Goal: Navigation & Orientation: Find specific page/section

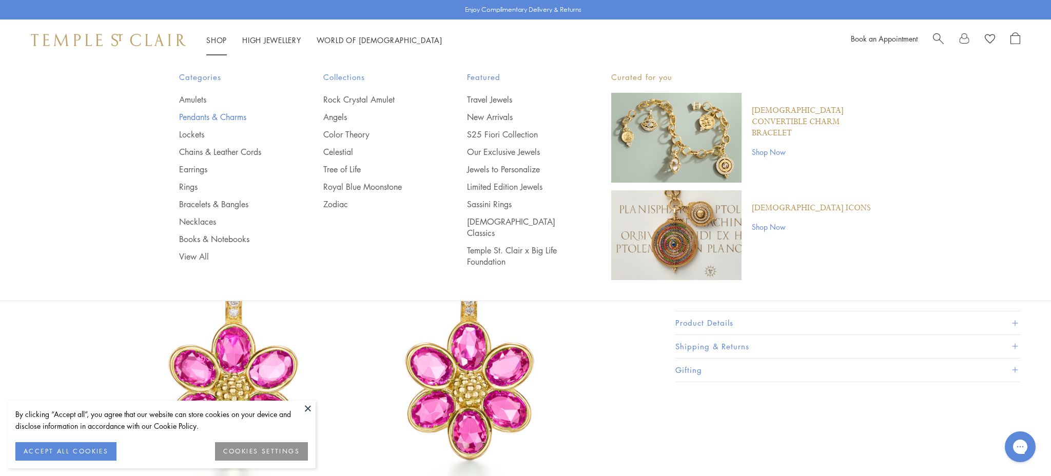
click at [213, 117] on link "Pendants & Charms" at bounding box center [230, 116] width 103 height 11
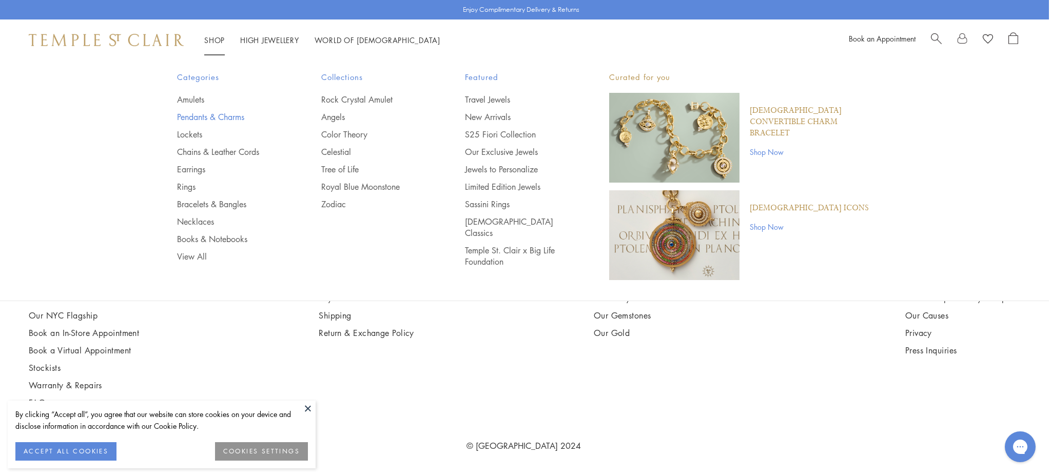
scroll to position [8599, 2]
click at [194, 116] on link "Pendants & Charms" at bounding box center [228, 116] width 103 height 11
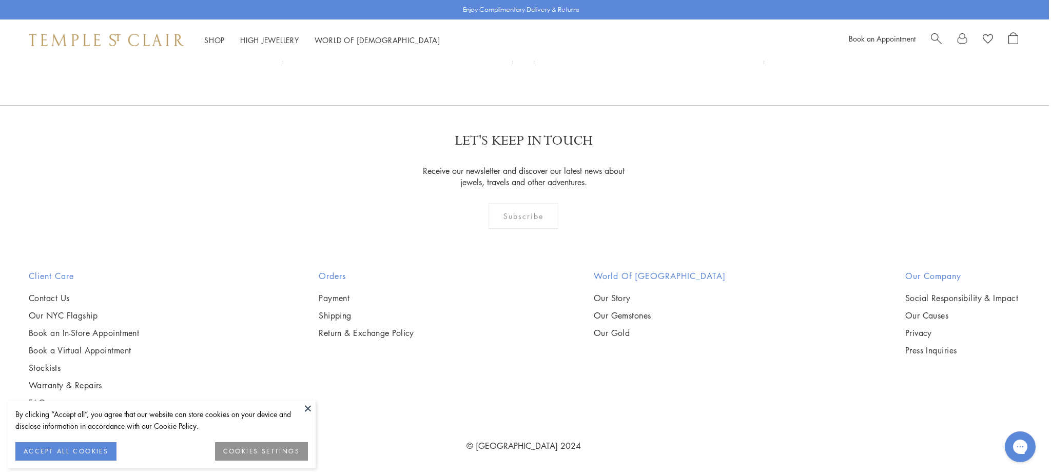
scroll to position [8716, 2]
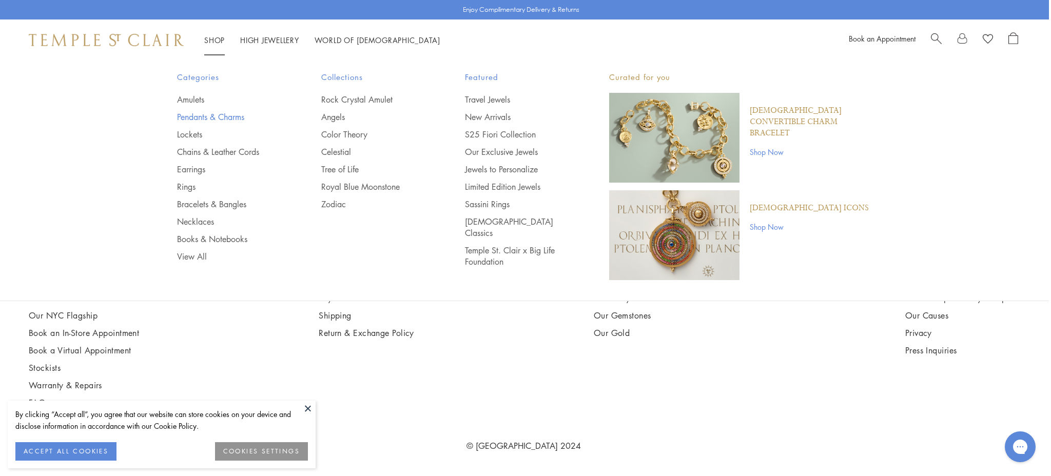
click at [188, 115] on link "Pendants & Charms" at bounding box center [228, 116] width 103 height 11
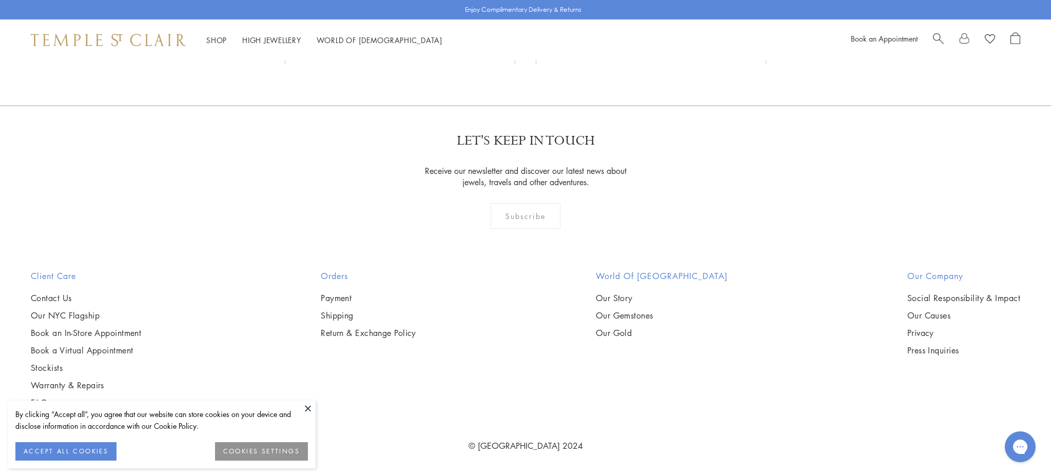
scroll to position [8880, 0]
click at [308, 407] on button at bounding box center [307, 408] width 15 height 15
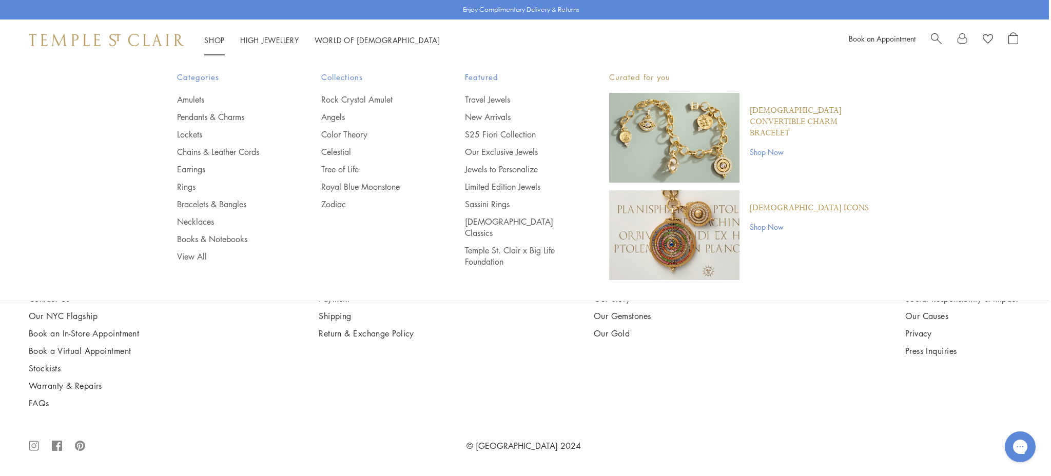
scroll to position [4556, 2]
click at [187, 203] on link "Bracelets & Bangles" at bounding box center [228, 204] width 103 height 11
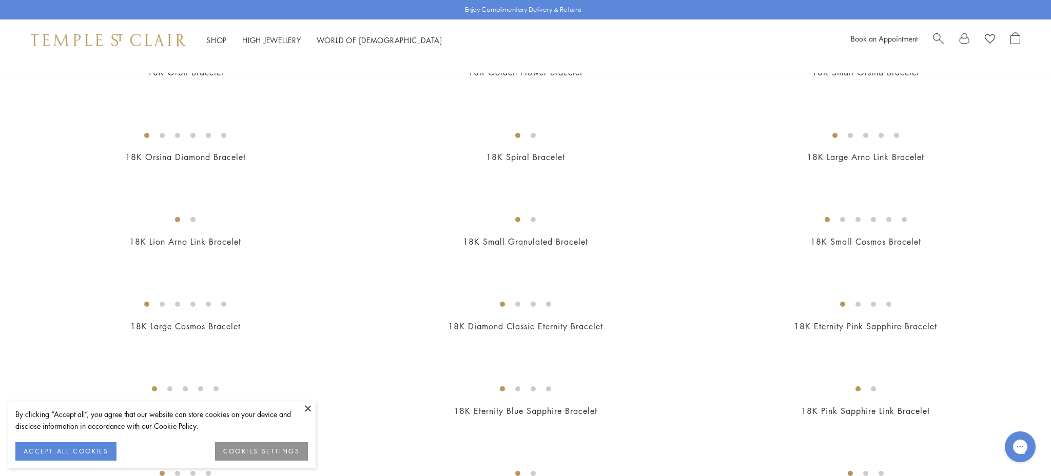
scroll to position [402, 0]
